Goal: Task Accomplishment & Management: Manage account settings

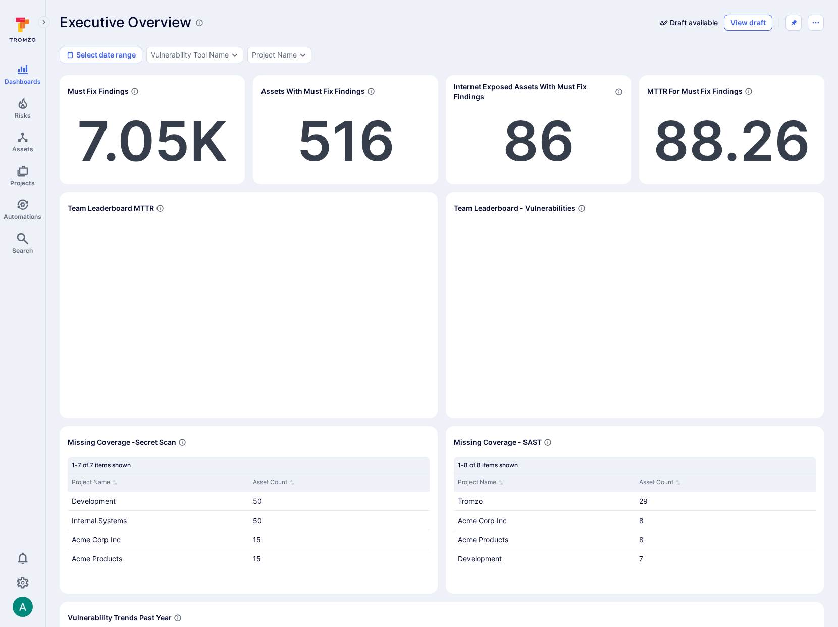
click at [759, 22] on button "View draft" at bounding box center [748, 23] width 48 height 16
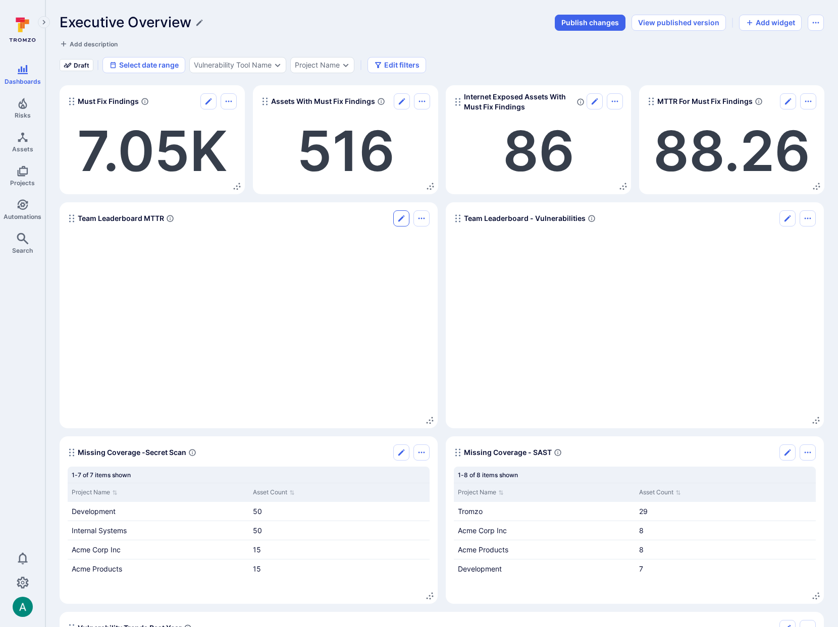
click at [402, 218] on icon "Edit" at bounding box center [401, 219] width 6 height 6
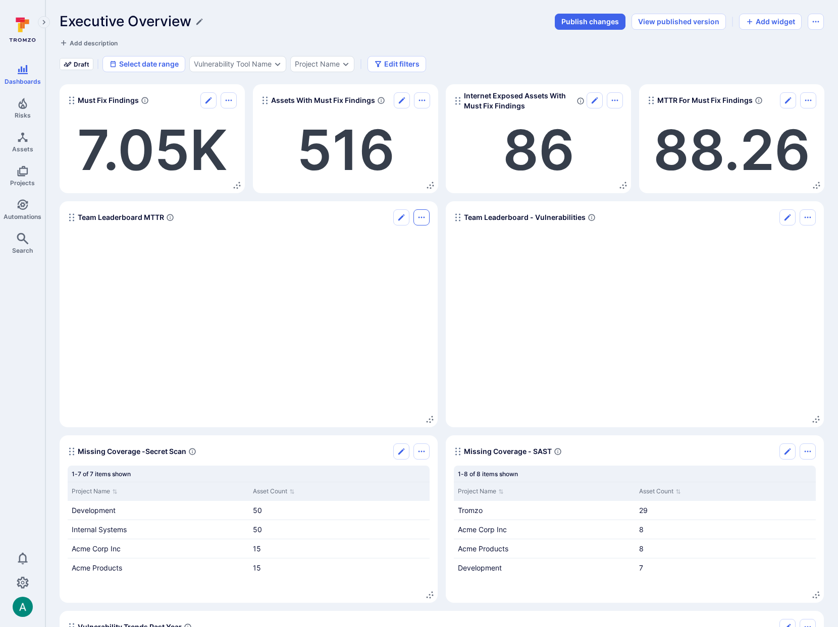
click at [426, 221] on button "Options menu" at bounding box center [421, 217] width 16 height 16
click at [392, 242] on li "Delete widget" at bounding box center [379, 240] width 92 height 16
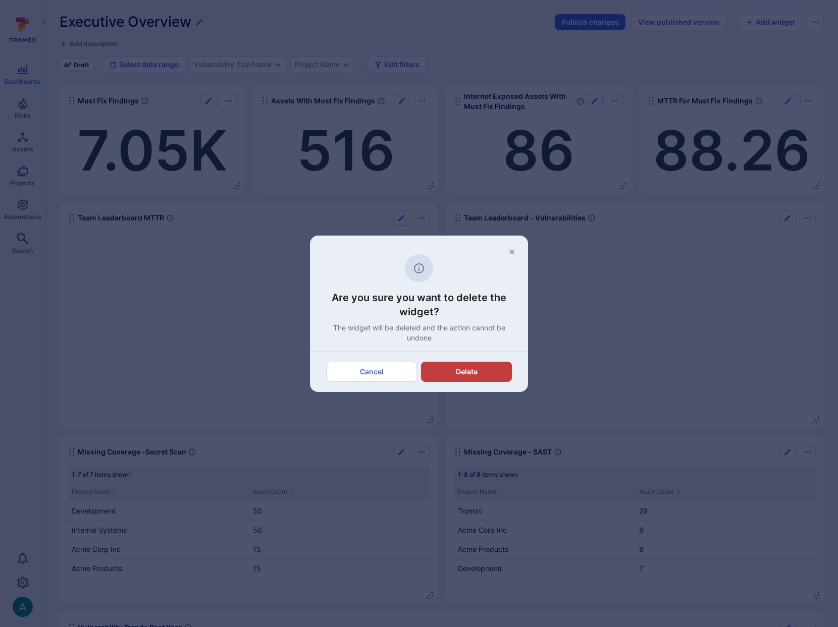
click at [473, 372] on button "Delete" at bounding box center [466, 372] width 91 height 20
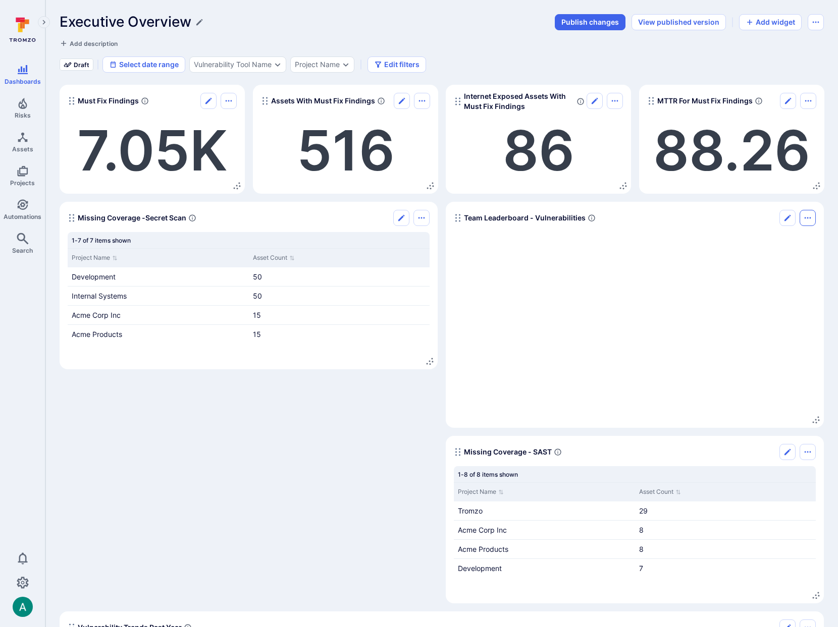
click at [813, 217] on button "Options menu" at bounding box center [808, 218] width 16 height 16
click at [785, 241] on li "Delete widget" at bounding box center [765, 241] width 92 height 16
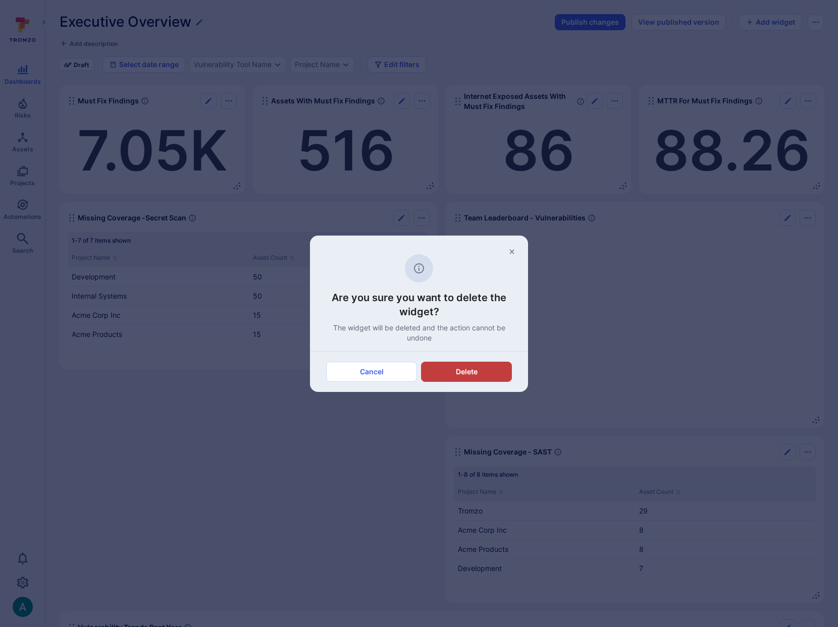
click at [473, 375] on button "Delete" at bounding box center [466, 372] width 91 height 20
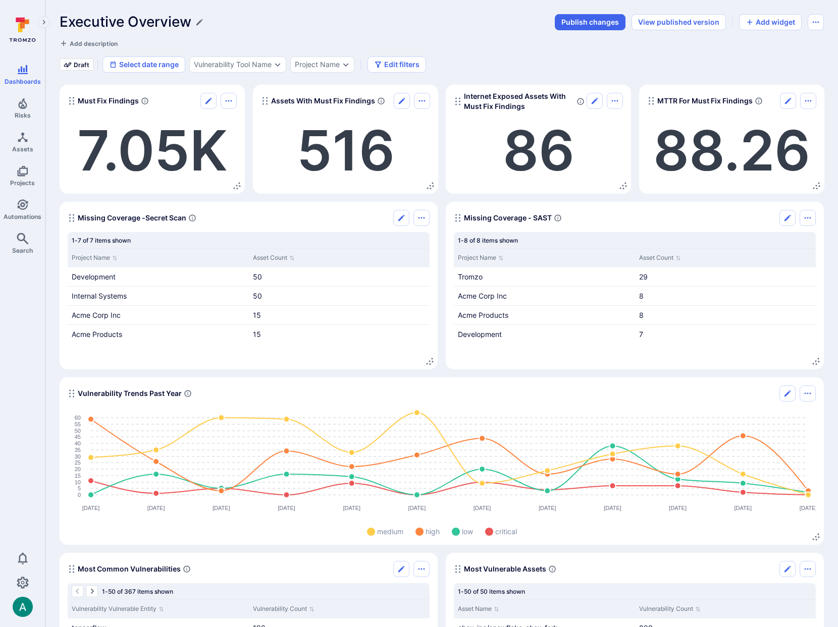
click at [83, 218] on span "Missing Coverage -Secret Scan" at bounding box center [132, 218] width 109 height 10
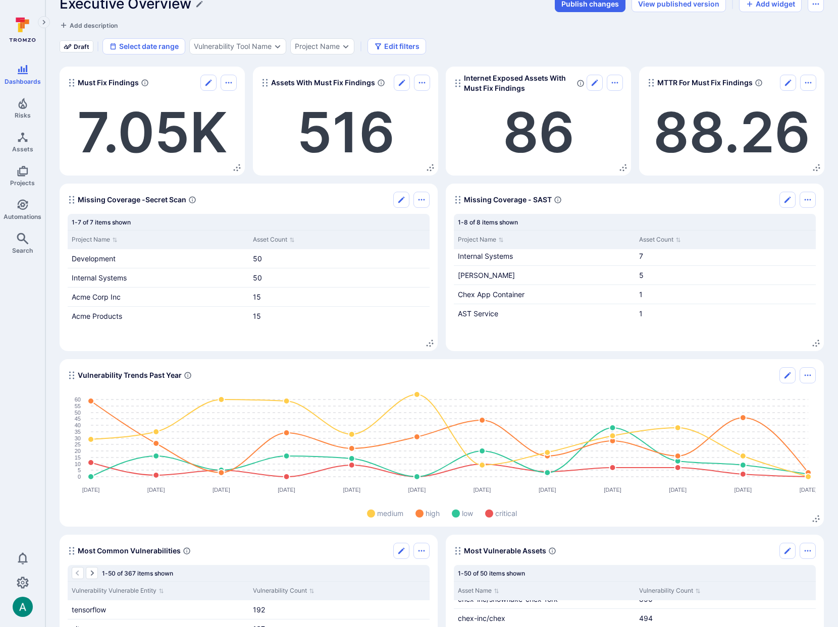
scroll to position [0, 0]
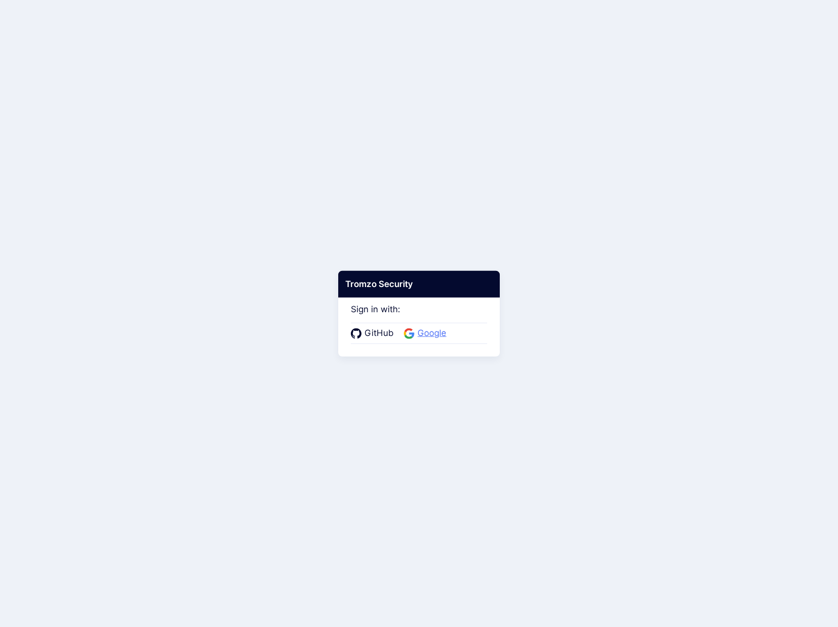
click at [417, 333] on span "Google" at bounding box center [431, 333] width 35 height 13
